Goal: Transaction & Acquisition: Purchase product/service

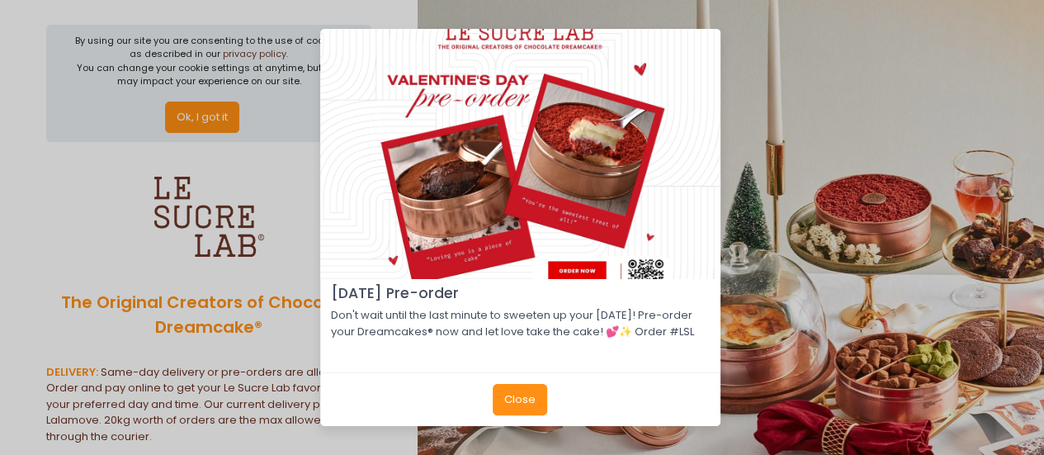
click at [524, 412] on button "Close" at bounding box center [520, 399] width 54 height 31
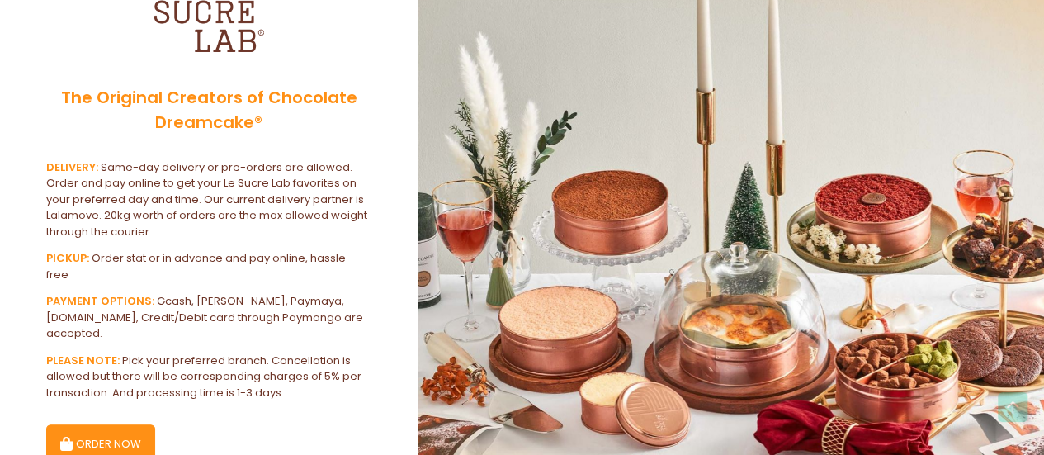
scroll to position [263, 0]
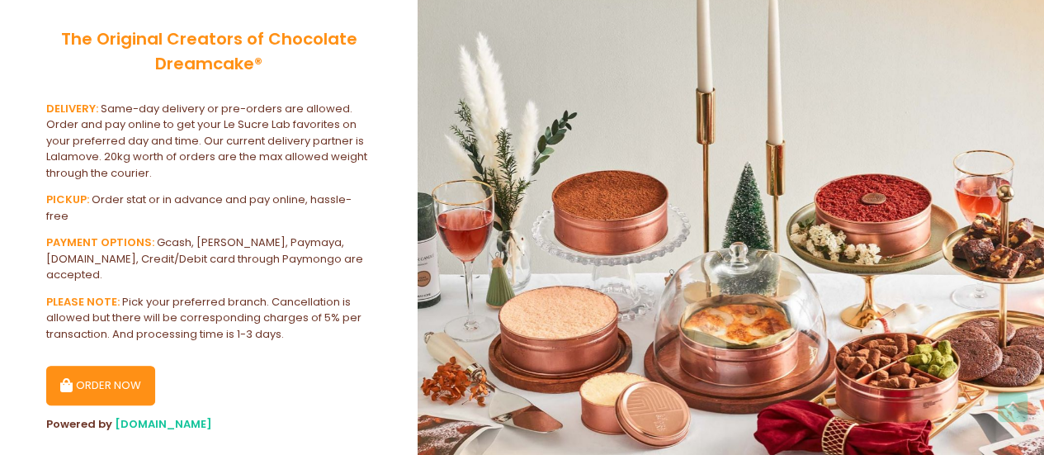
click at [106, 366] on button "ORDER NOW" at bounding box center [100, 386] width 109 height 40
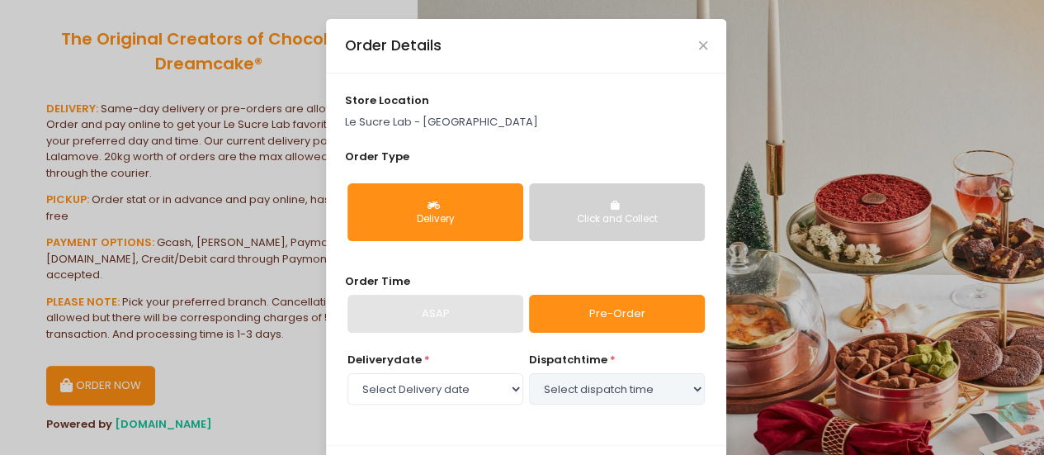
select select "[DATE]"
click at [479, 320] on div "ASAP" at bounding box center [436, 314] width 176 height 38
click at [593, 312] on link "Pre-Order" at bounding box center [617, 314] width 176 height 38
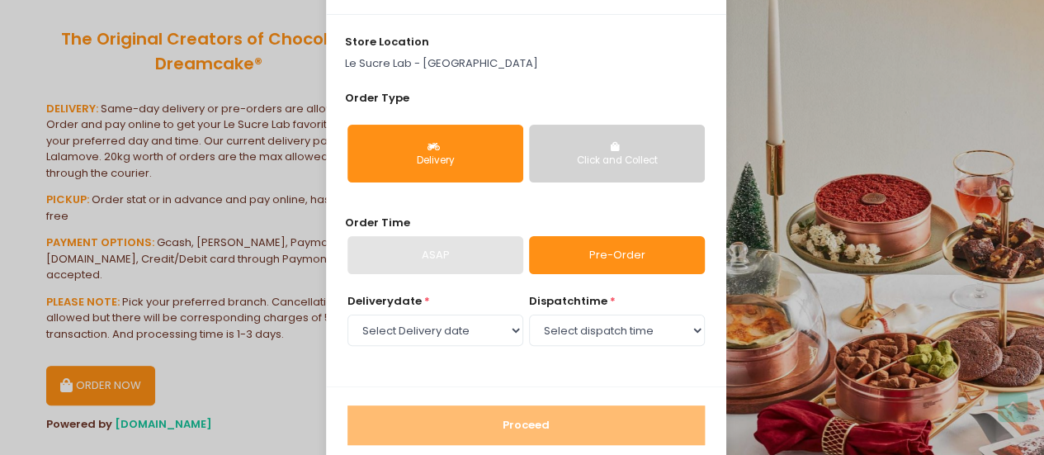
scroll to position [84, 0]
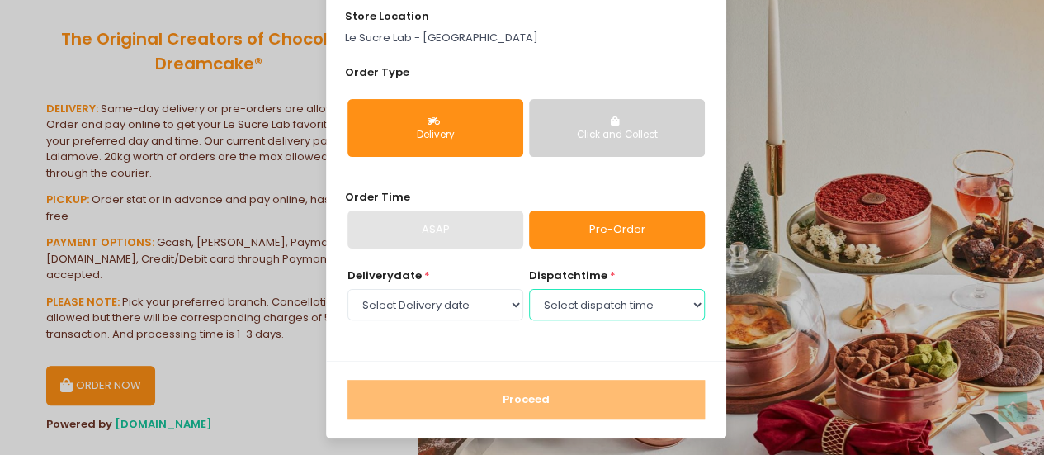
click at [572, 301] on select "Select dispatch time 11:30 AM - 12:00 PM 12:00 PM - 12:30 PM 12:30 PM - 01:00 P…" at bounding box center [617, 304] width 176 height 31
click at [529, 289] on select "Select dispatch time 11:30 AM - 12:00 PM 12:00 PM - 12:30 PM 12:30 PM - 01:00 P…" at bounding box center [617, 304] width 176 height 31
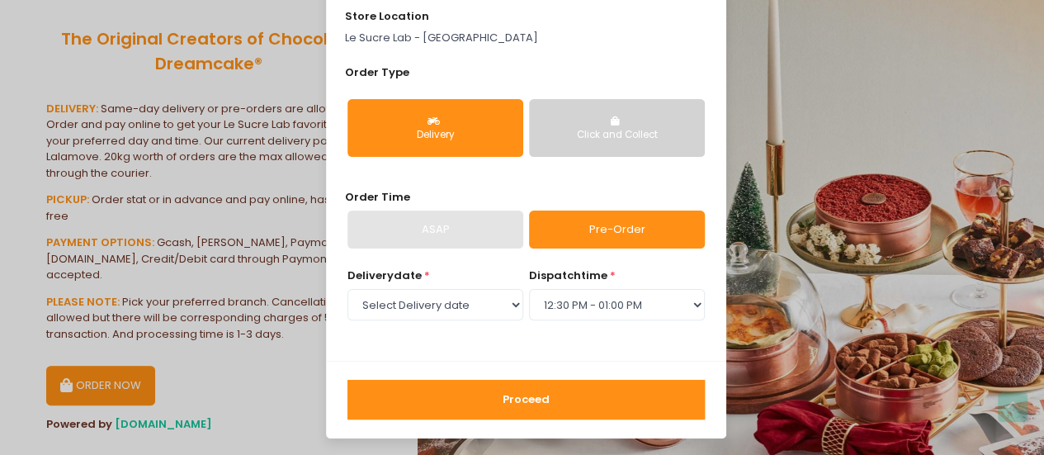
click at [515, 389] on button "Proceed" at bounding box center [527, 400] width 358 height 40
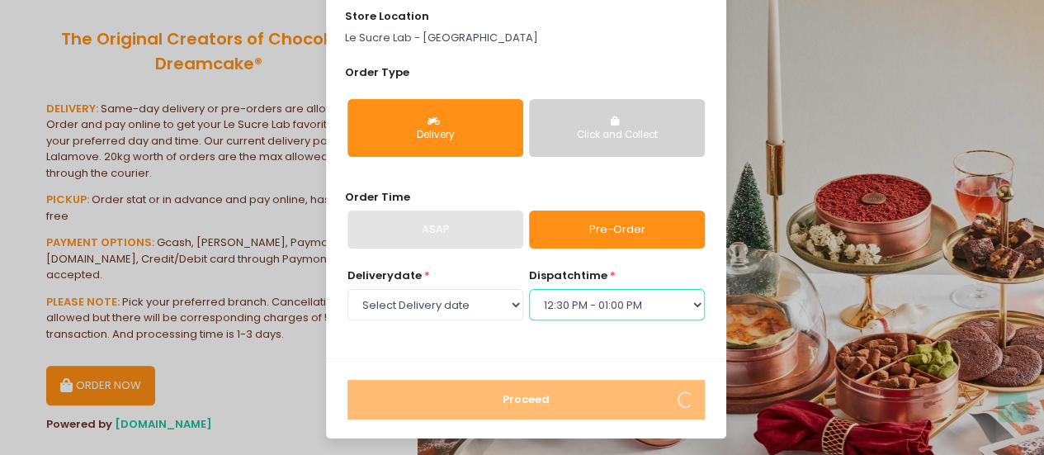
click at [580, 298] on select "Select dispatch time 11:30 AM - 12:00 PM 12:00 PM - 12:30 PM 12:30 PM - 01:00 P…" at bounding box center [617, 304] width 176 height 31
select select "13:00"
click at [529, 289] on select "Select dispatch time 11:30 AM - 12:00 PM 12:00 PM - 12:30 PM 12:30 PM - 01:00 P…" at bounding box center [617, 304] width 176 height 31
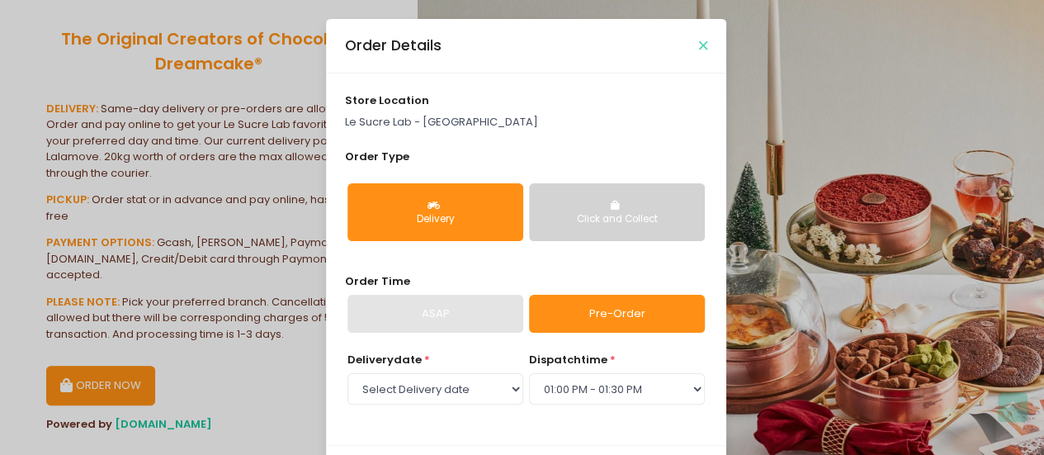
click at [699, 40] on icon "Close" at bounding box center [703, 46] width 8 height 12
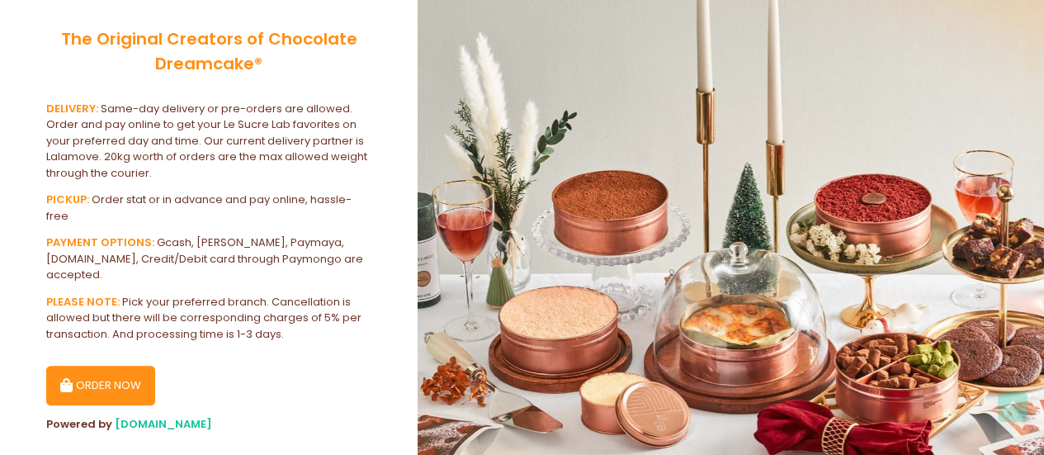
click at [88, 366] on button "ORDER NOW" at bounding box center [100, 386] width 109 height 40
select select "[DATE]"
select select "13:00"
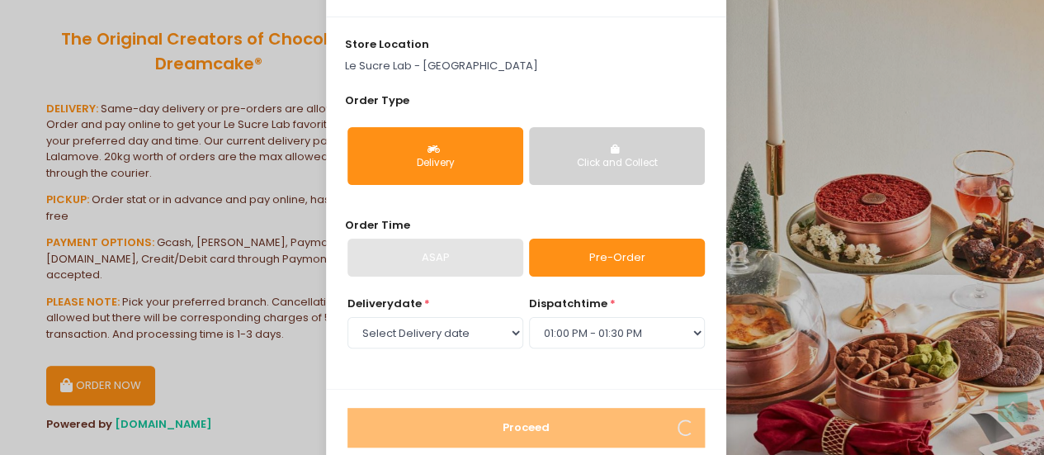
scroll to position [84, 0]
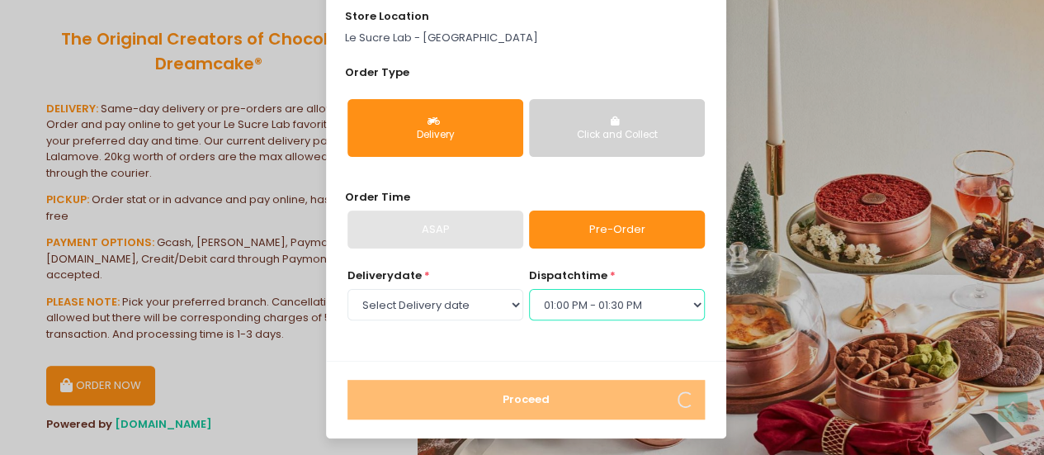
click at [637, 296] on select "Select dispatch time 11:30 AM - 12:00 PM 12:00 PM - 12:30 PM 12:30 PM - 01:00 P…" at bounding box center [617, 304] width 176 height 31
click at [594, 343] on div "store location [GEOGRAPHIC_DATA] - [GEOGRAPHIC_DATA] Order Type Delivery Click …" at bounding box center [526, 175] width 400 height 372
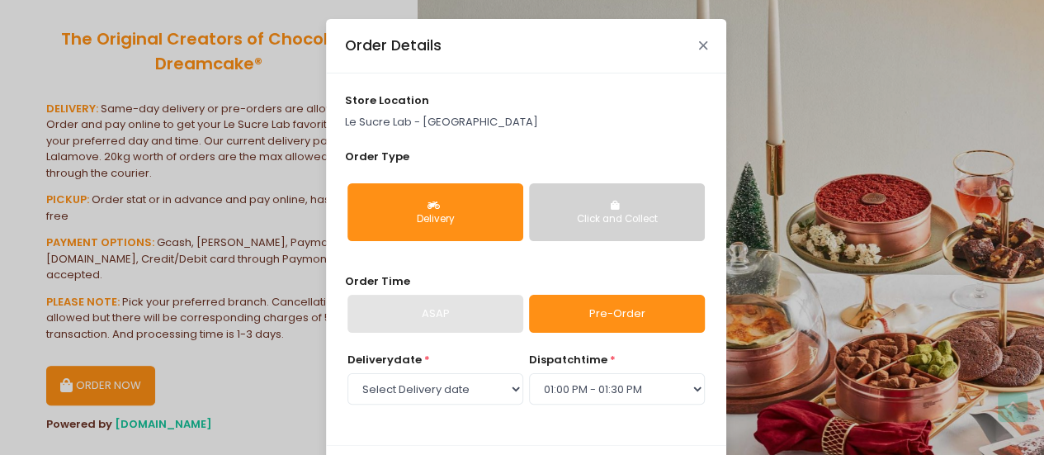
click at [699, 40] on icon "Close" at bounding box center [703, 46] width 8 height 12
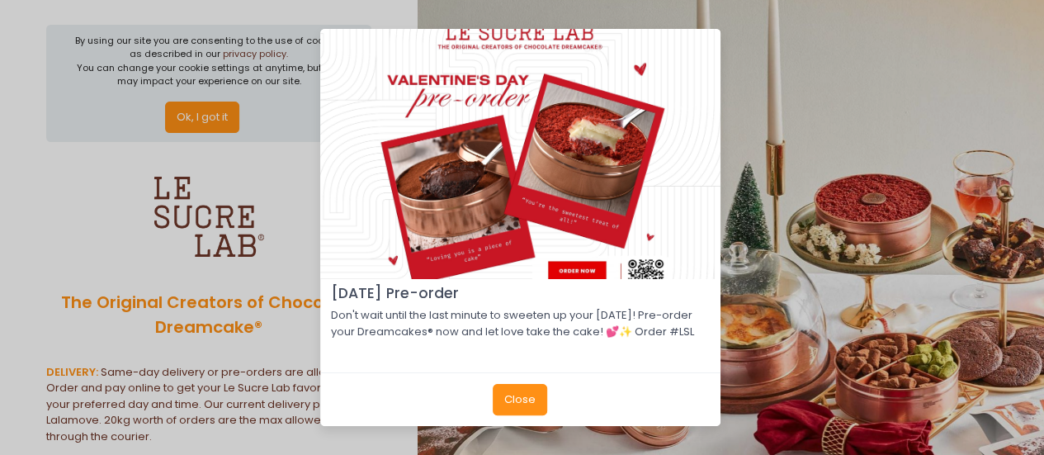
click at [523, 404] on button "Close" at bounding box center [520, 399] width 54 height 31
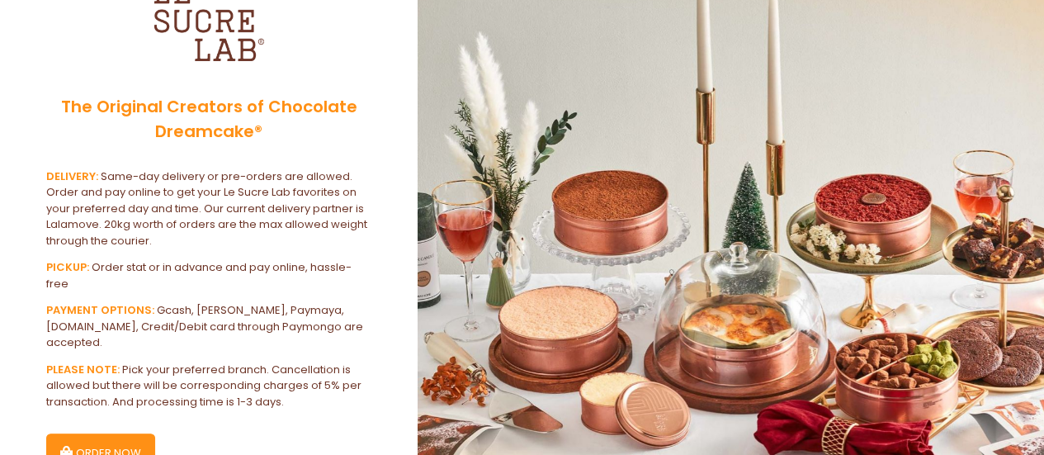
scroll to position [263, 0]
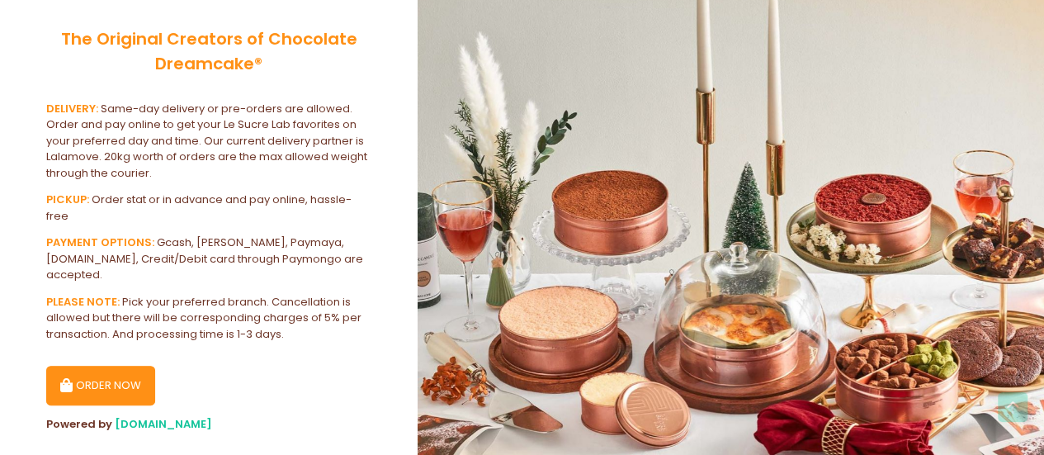
click at [124, 366] on button "ORDER NOW" at bounding box center [100, 386] width 109 height 40
select select "[DATE]"
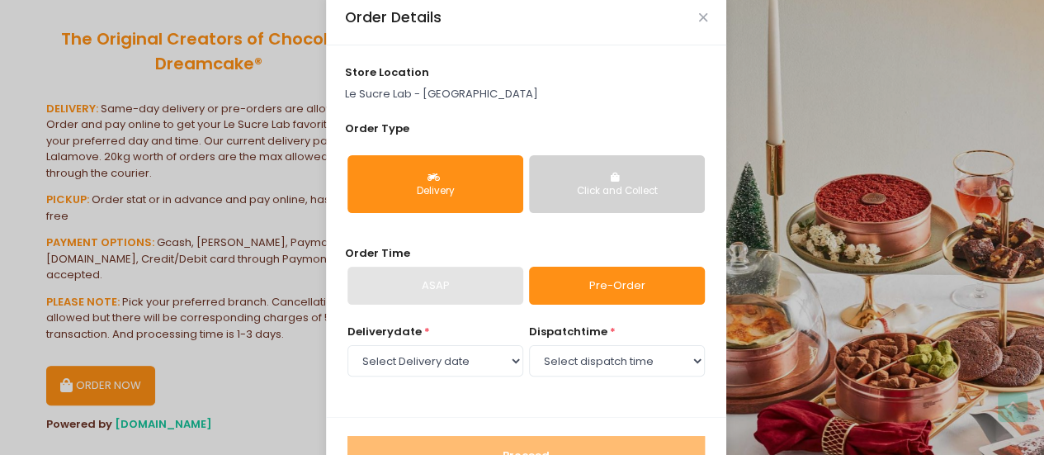
scroll to position [84, 0]
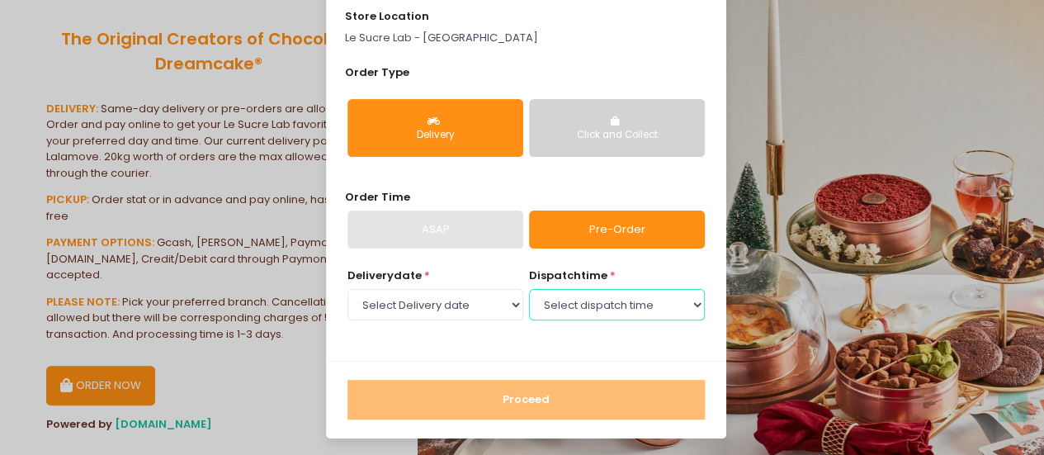
click at [591, 307] on select "Select dispatch time 11:30 AM - 12:00 PM 12:00 PM - 12:30 PM 12:30 PM - 01:00 P…" at bounding box center [617, 304] width 176 height 31
select select "14:00"
click at [529, 289] on select "Select dispatch time 11:30 AM - 12:00 PM 12:00 PM - 12:30 PM 12:30 PM - 01:00 P…" at bounding box center [617, 304] width 176 height 31
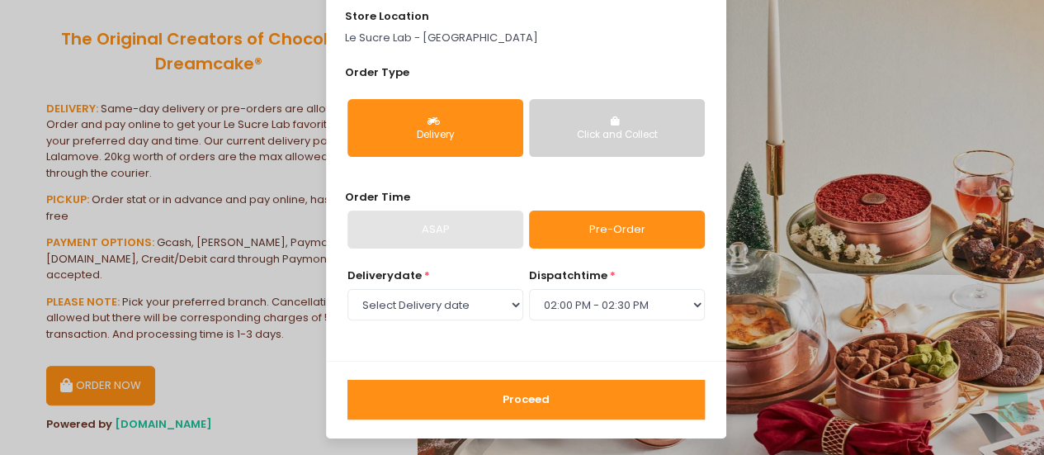
click at [565, 392] on button "Proceed" at bounding box center [527, 400] width 358 height 40
